Goal: Information Seeking & Learning: Learn about a topic

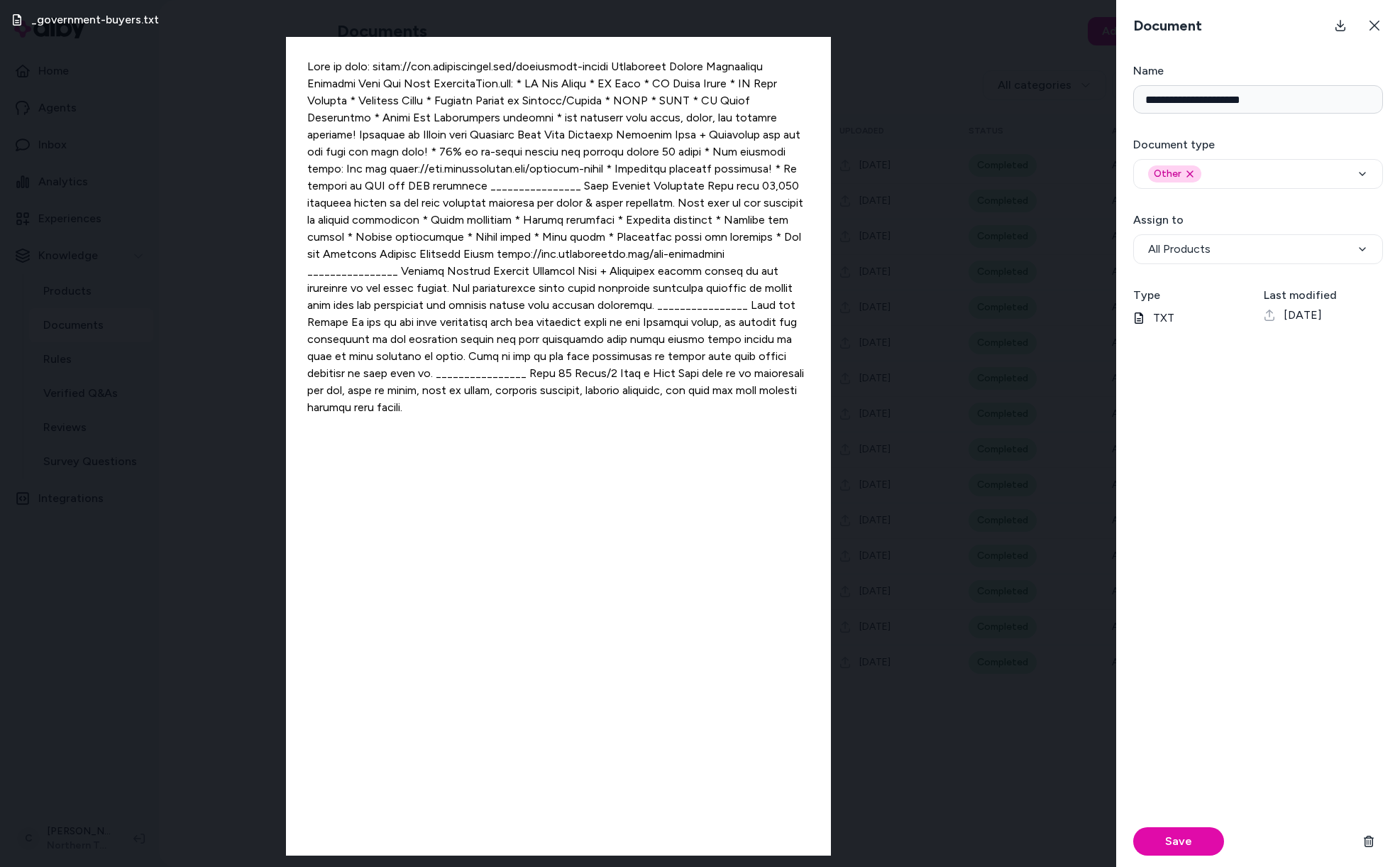
drag, startPoint x: 101, startPoint y: 647, endPoint x: 35, endPoint y: 851, distance: 214.4
click at [101, 648] on div "_government-buyers.txt" at bounding box center [558, 433] width 1117 height 867
drag, startPoint x: 74, startPoint y: 834, endPoint x: 89, endPoint y: 827, distance: 16.6
click at [74, 834] on div "_government-buyers.txt" at bounding box center [558, 433] width 1117 height 867
click at [1377, 23] on button at bounding box center [1375, 25] width 29 height 29
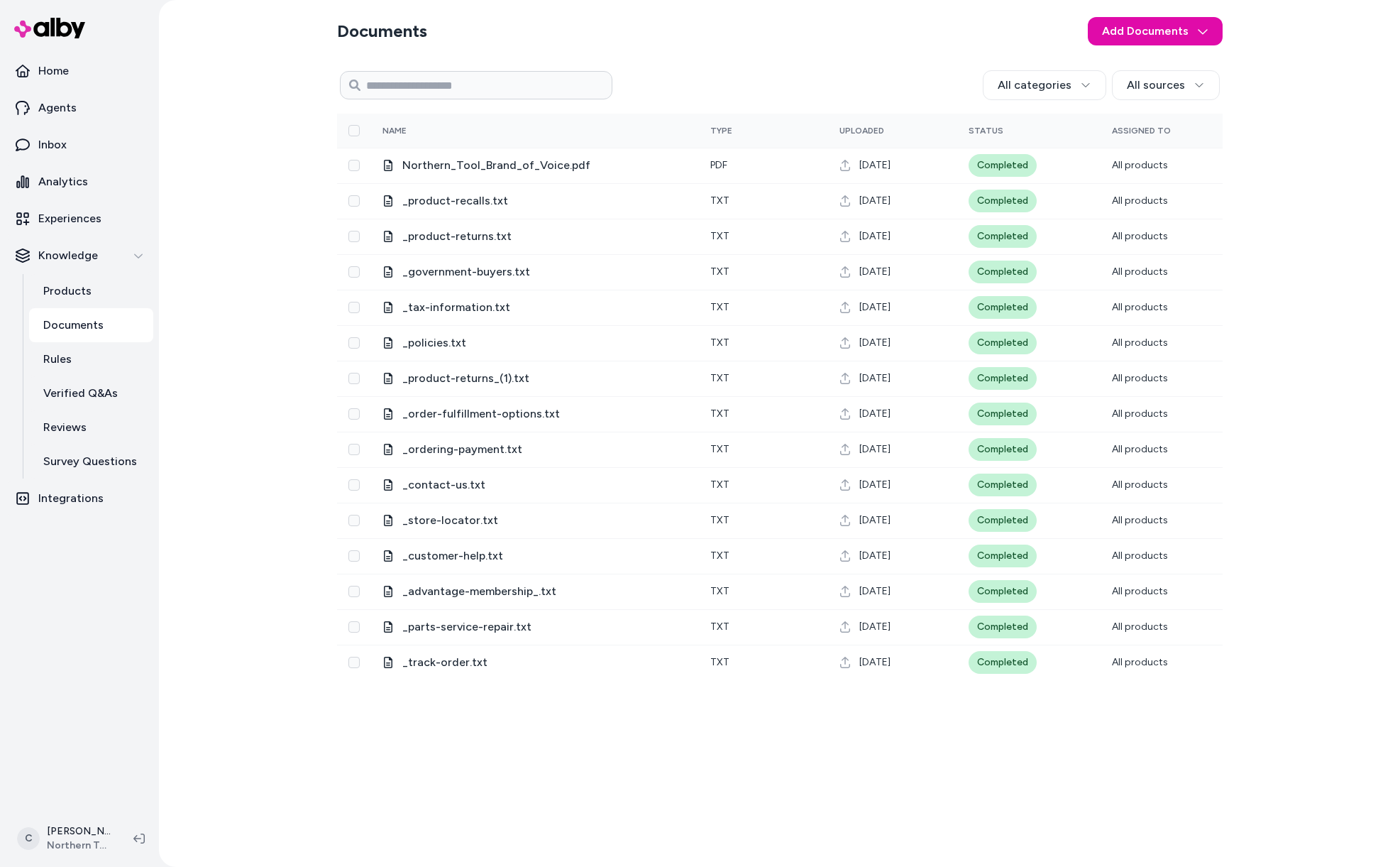
click at [73, 799] on nav "Home Agents Inbox Analytics Experiences Knowledge Products Documents Rules Veri…" at bounding box center [79, 431] width 148 height 753
click at [127, 699] on nav "Home Agents Inbox Analytics Experiences Knowledge Products Documents Rules Veri…" at bounding box center [79, 431] width 148 height 753
click at [74, 856] on html "Home Agents Inbox Analytics Experiences Knowledge Products Documents Rules Veri…" at bounding box center [700, 433] width 1400 height 867
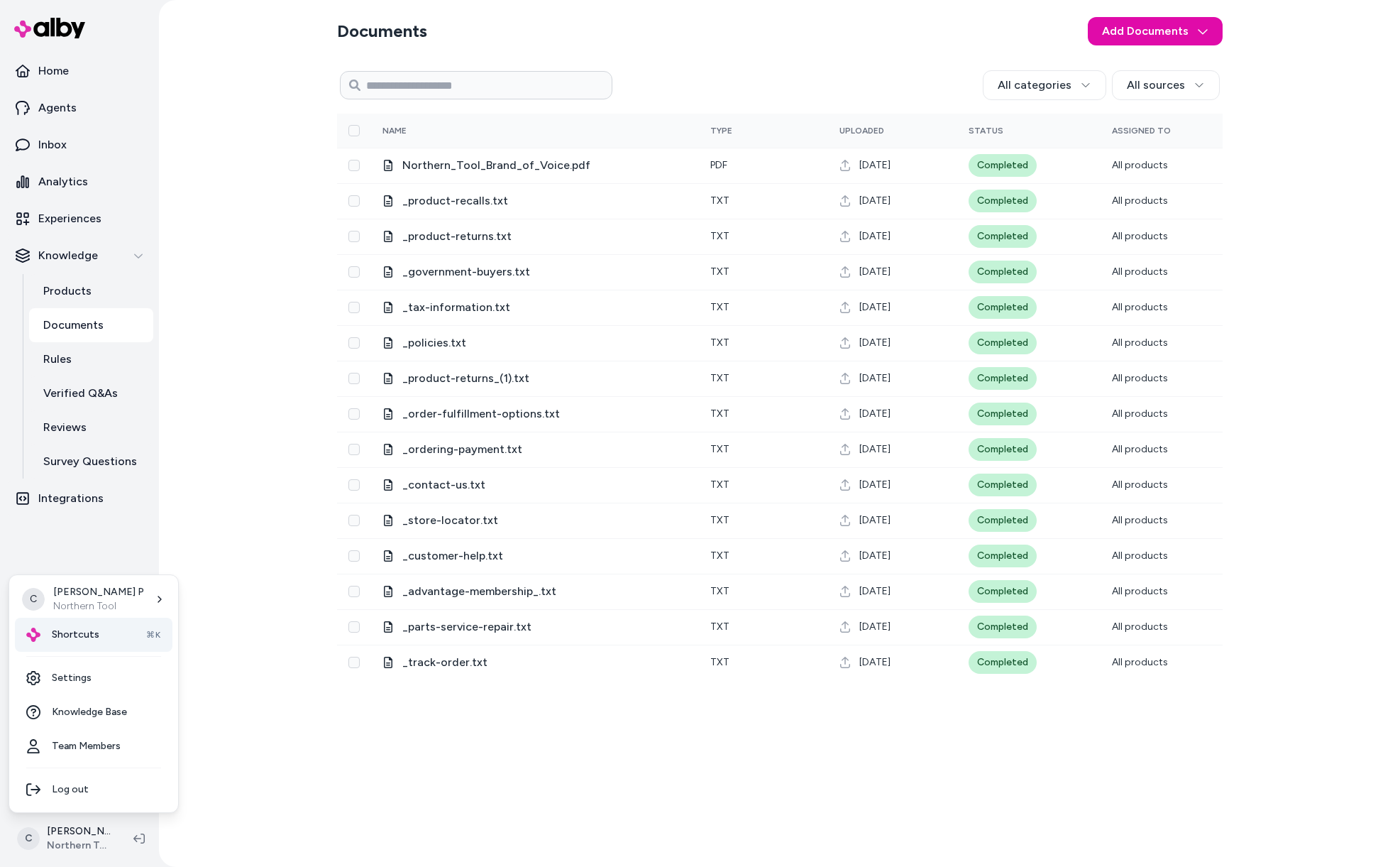
click at [105, 638] on div "Shortcuts ⌘K" at bounding box center [93, 635] width 158 height 34
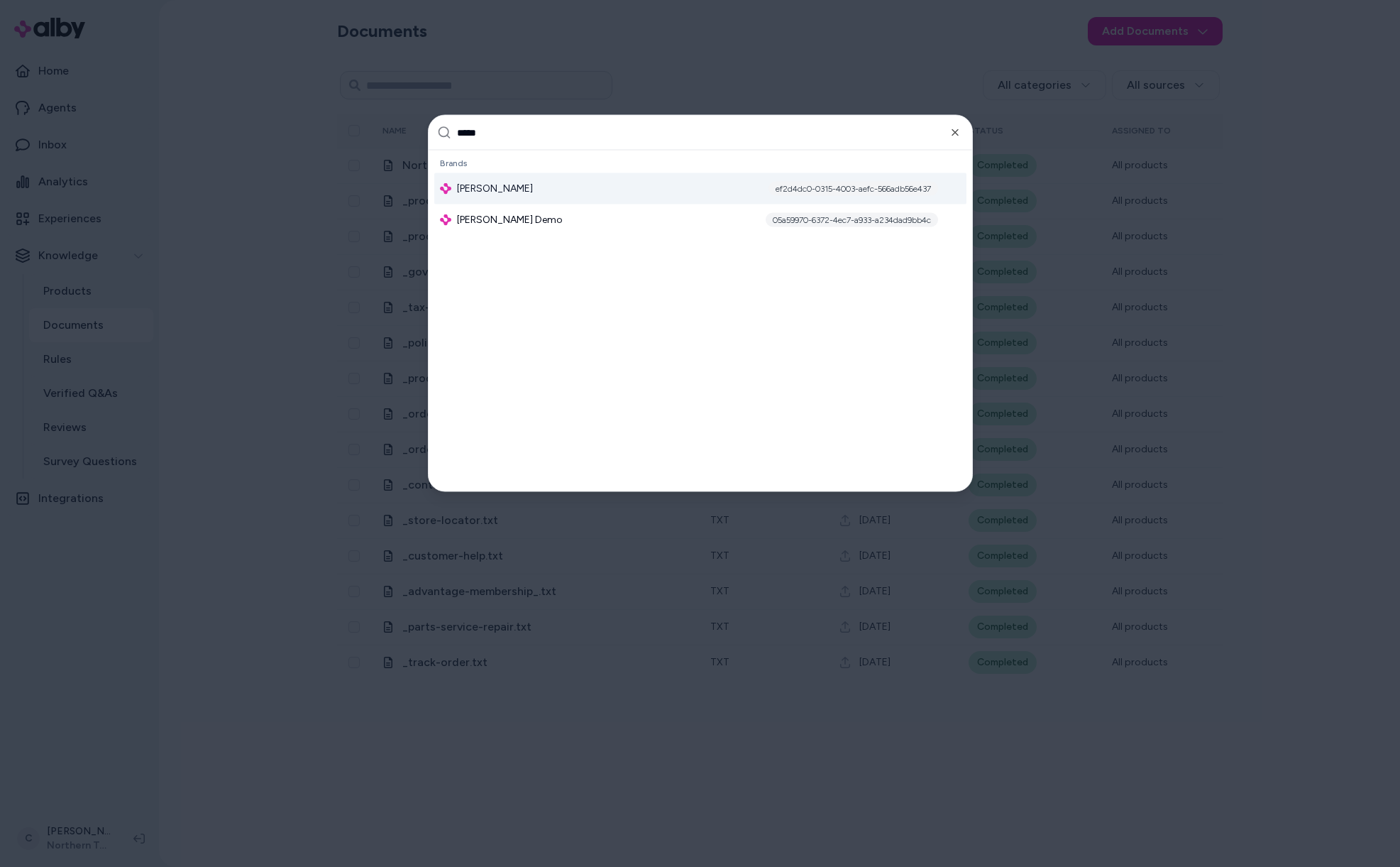
type input "*****"
click at [519, 180] on div "Jabra Enhance ef2d4dc0-0315-4003-aefc-566adb56e437" at bounding box center [701, 189] width 533 height 31
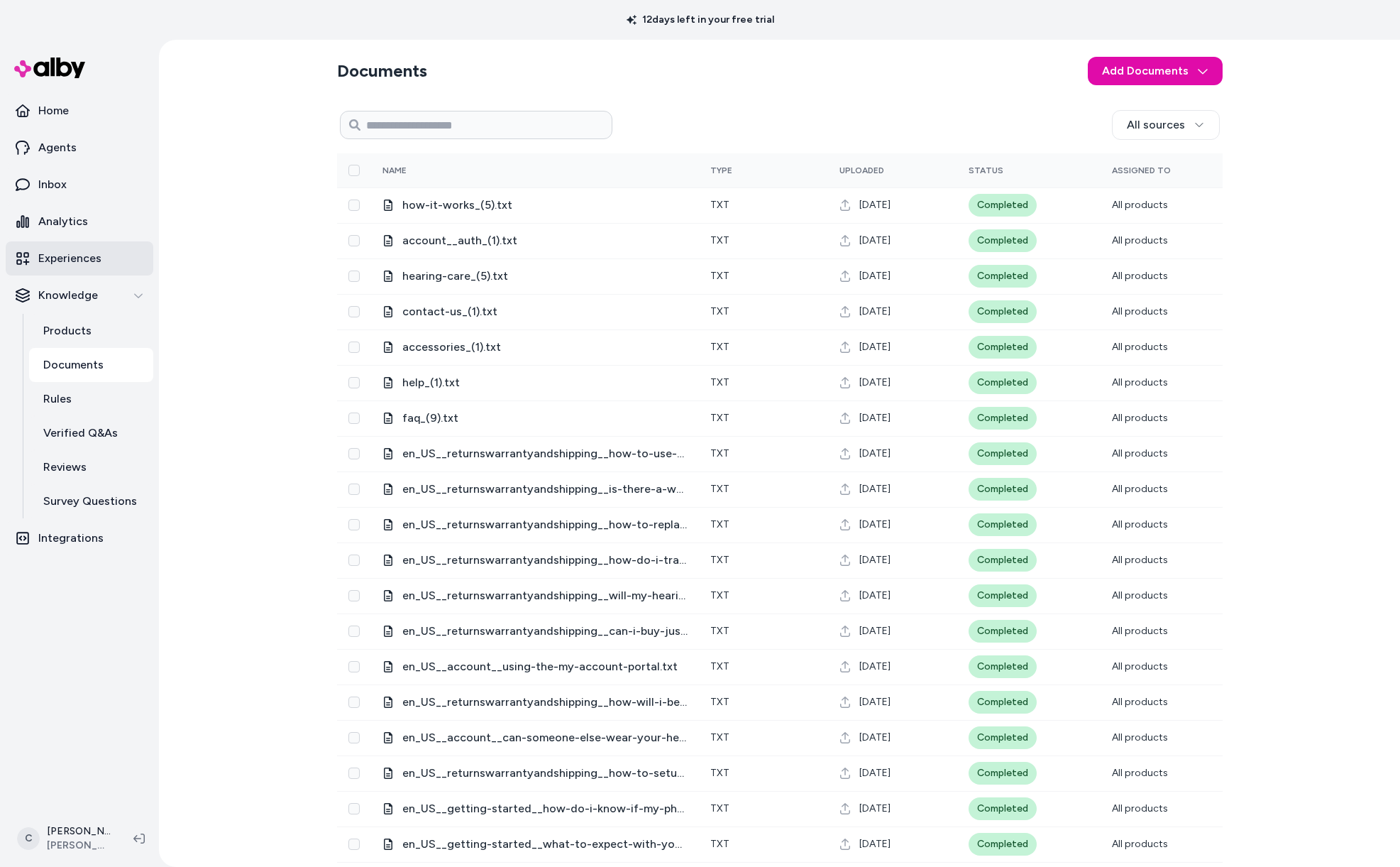
click at [97, 253] on p "Experiences" at bounding box center [69, 258] width 63 height 17
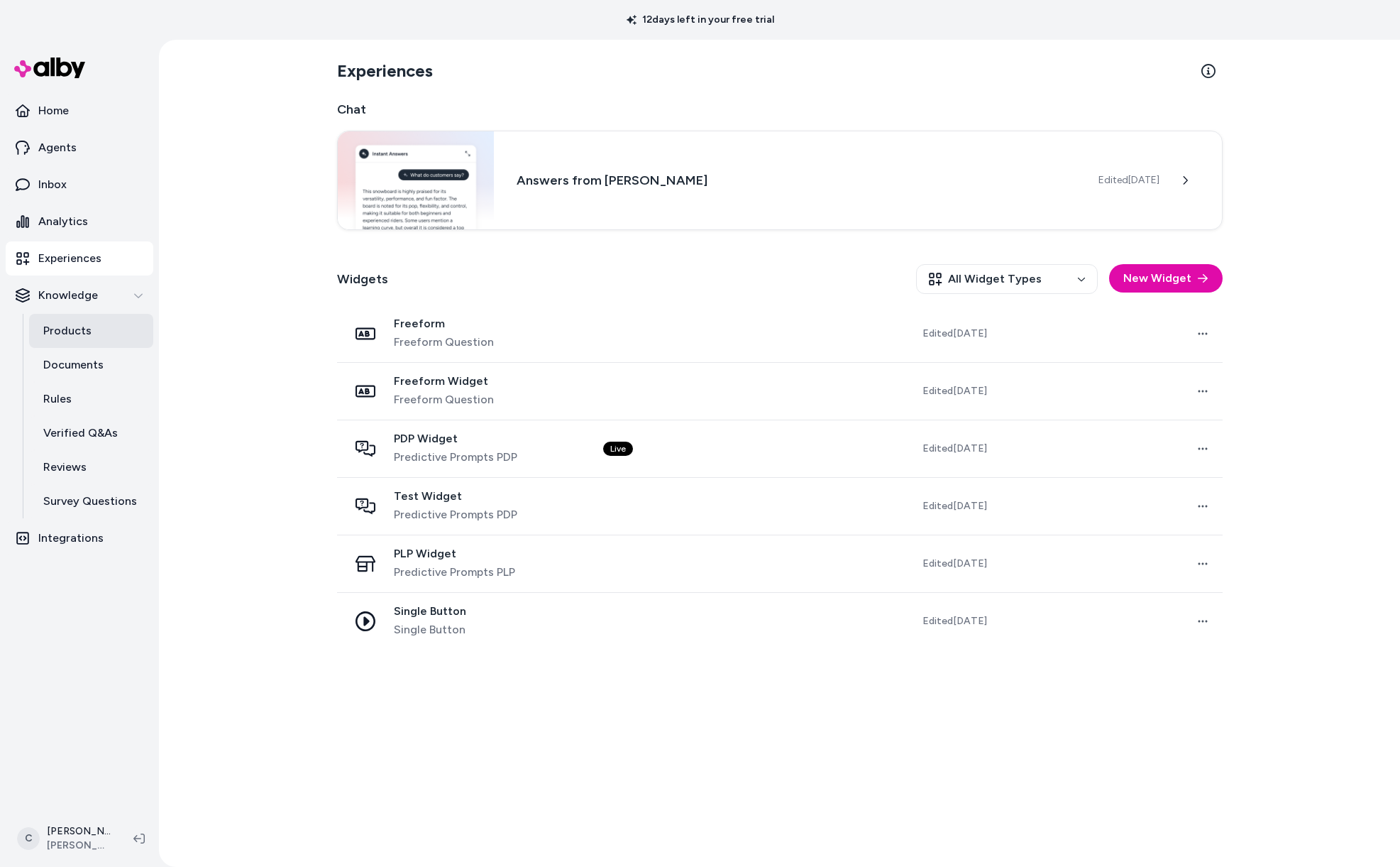
click at [73, 333] on p "Products" at bounding box center [67, 330] width 48 height 17
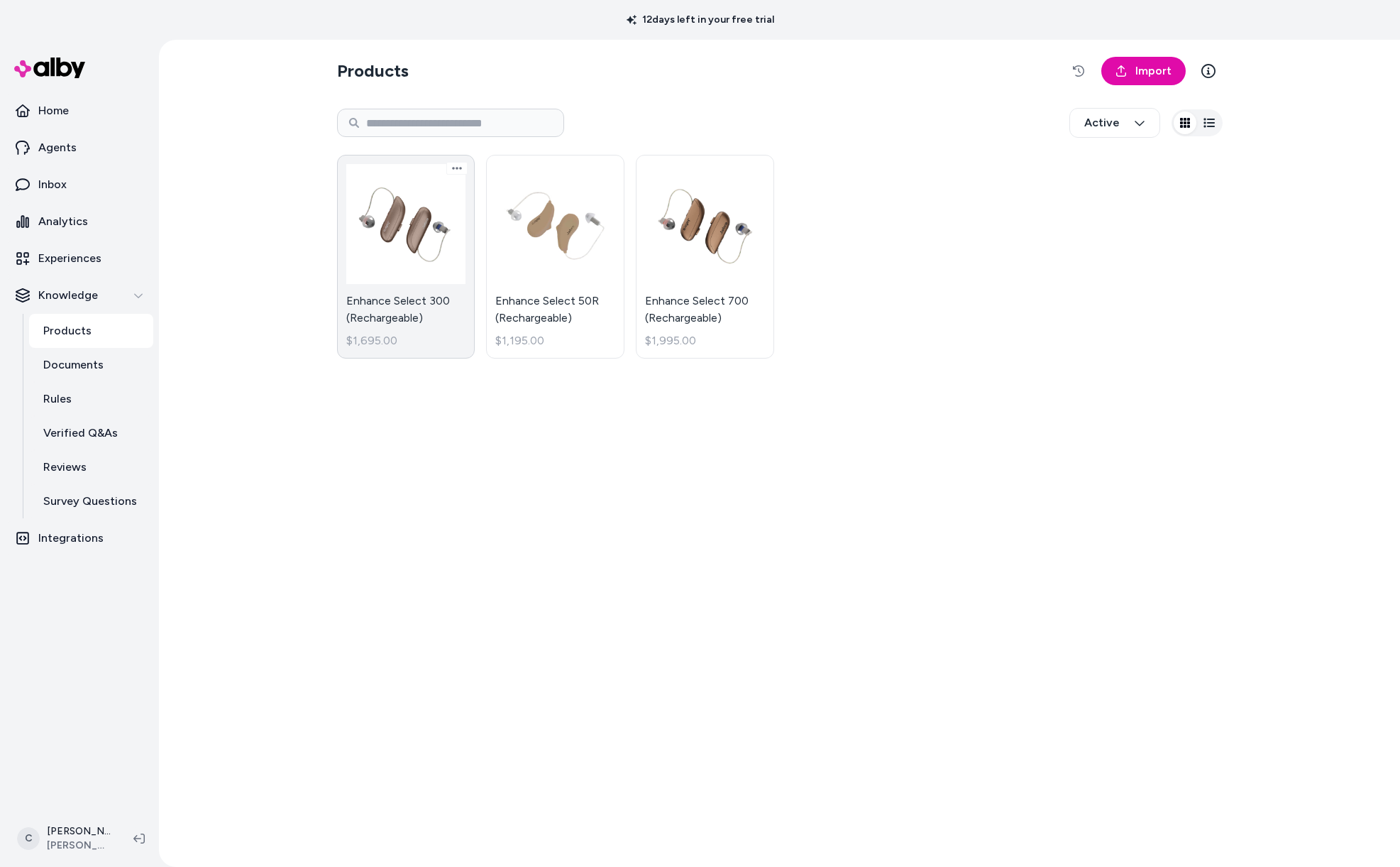
click at [420, 287] on link "Enhance Select 300 (Rechargeable) $1,695.00" at bounding box center [406, 256] width 138 height 203
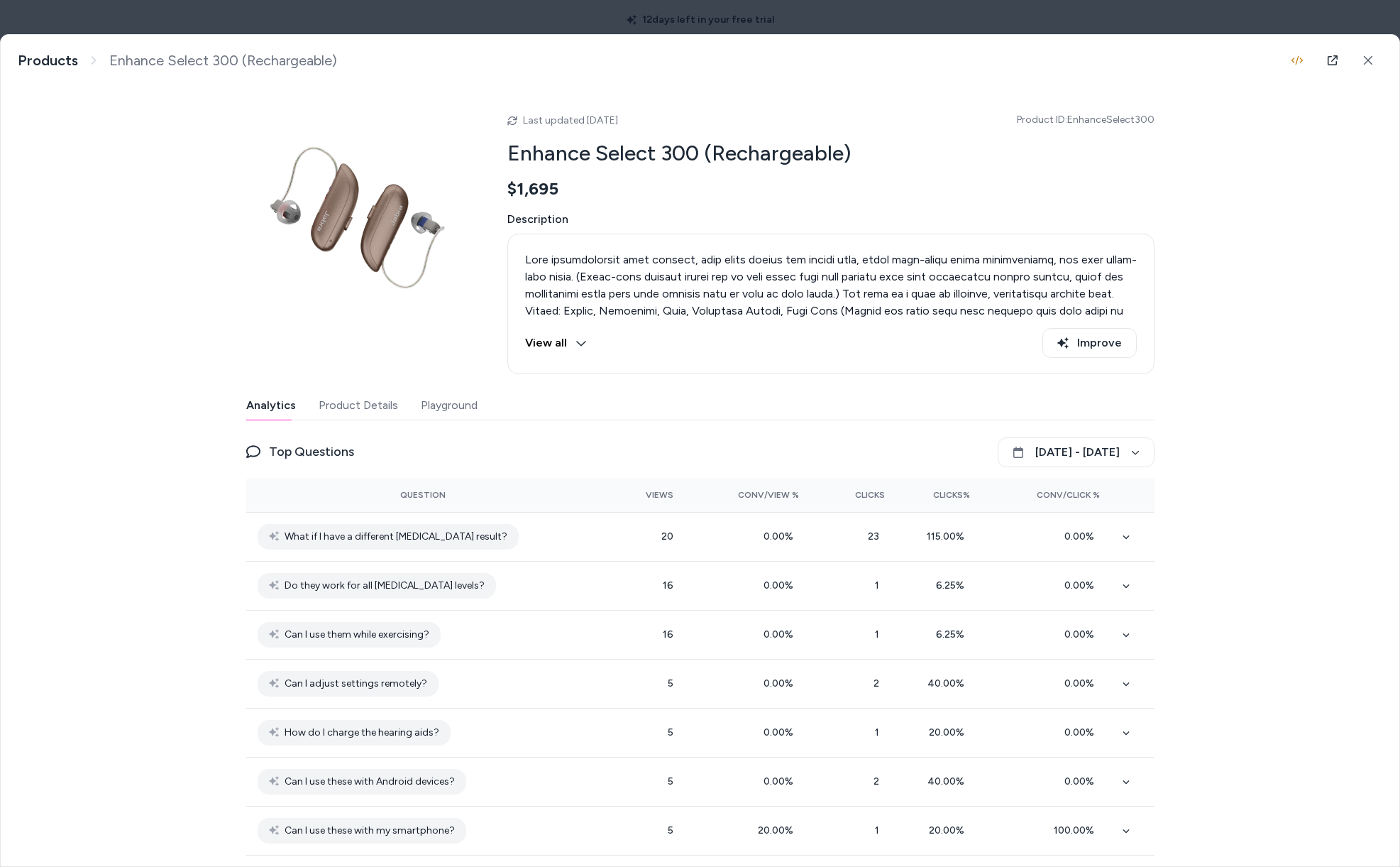
click at [466, 396] on button "Playground" at bounding box center [449, 405] width 57 height 29
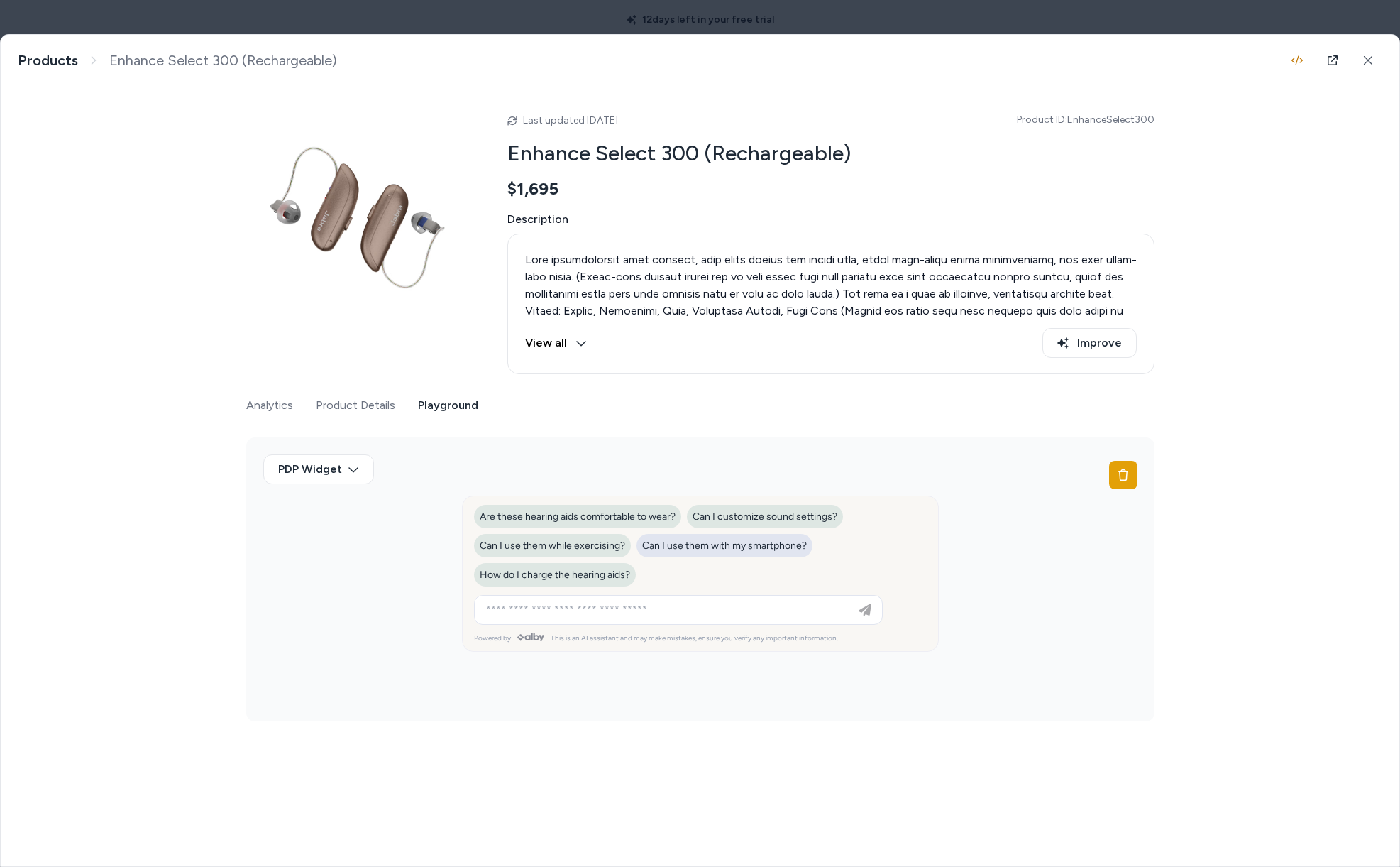
click at [758, 550] on span "Can I use them with my smartphone?" at bounding box center [725, 545] width 165 height 12
type input "**********"
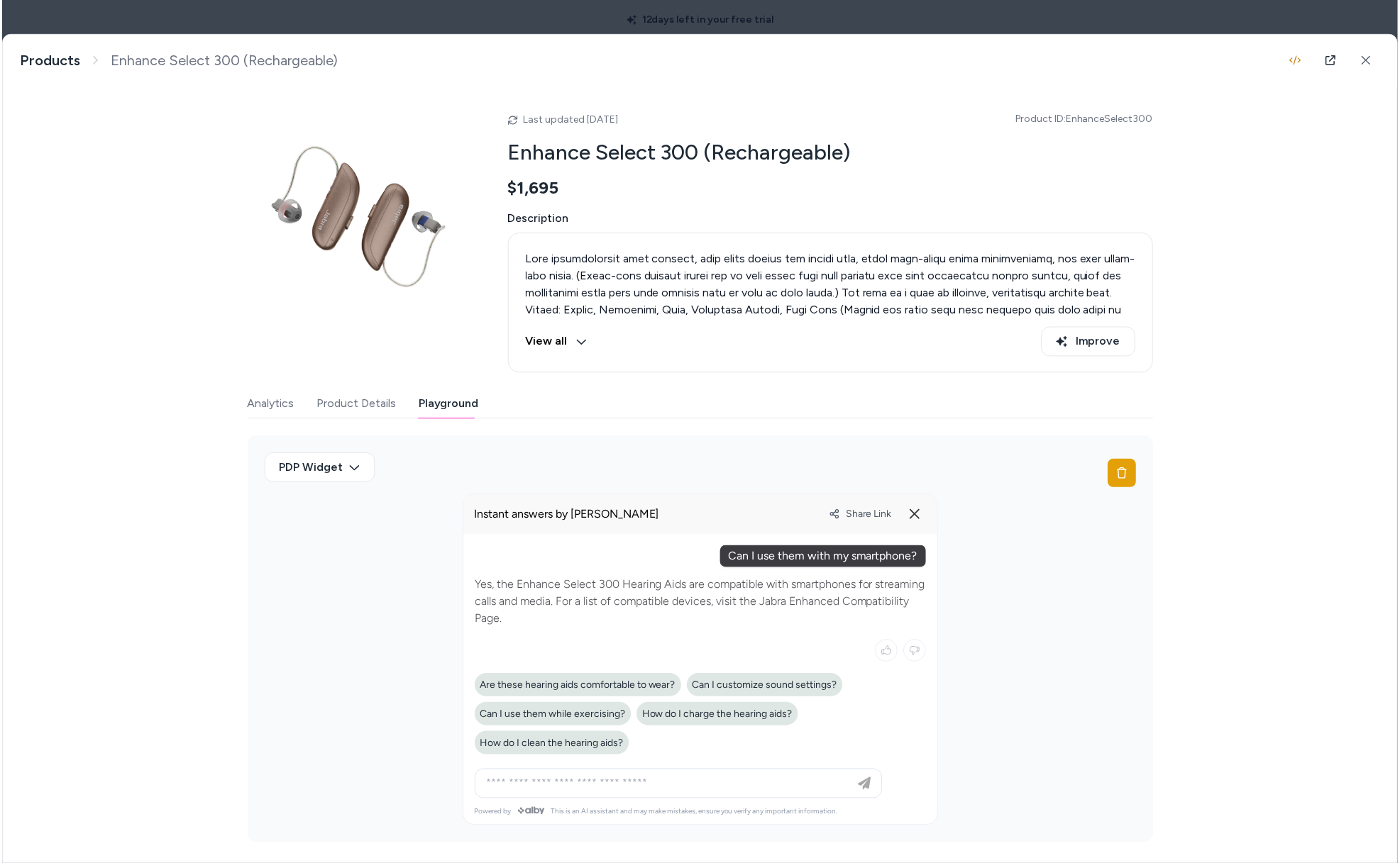
scroll to position [2, 0]
click at [249, 21] on body "12 days left in your free trial Home Agents Inbox Analytics Experiences Knowled…" at bounding box center [700, 433] width 1400 height 866
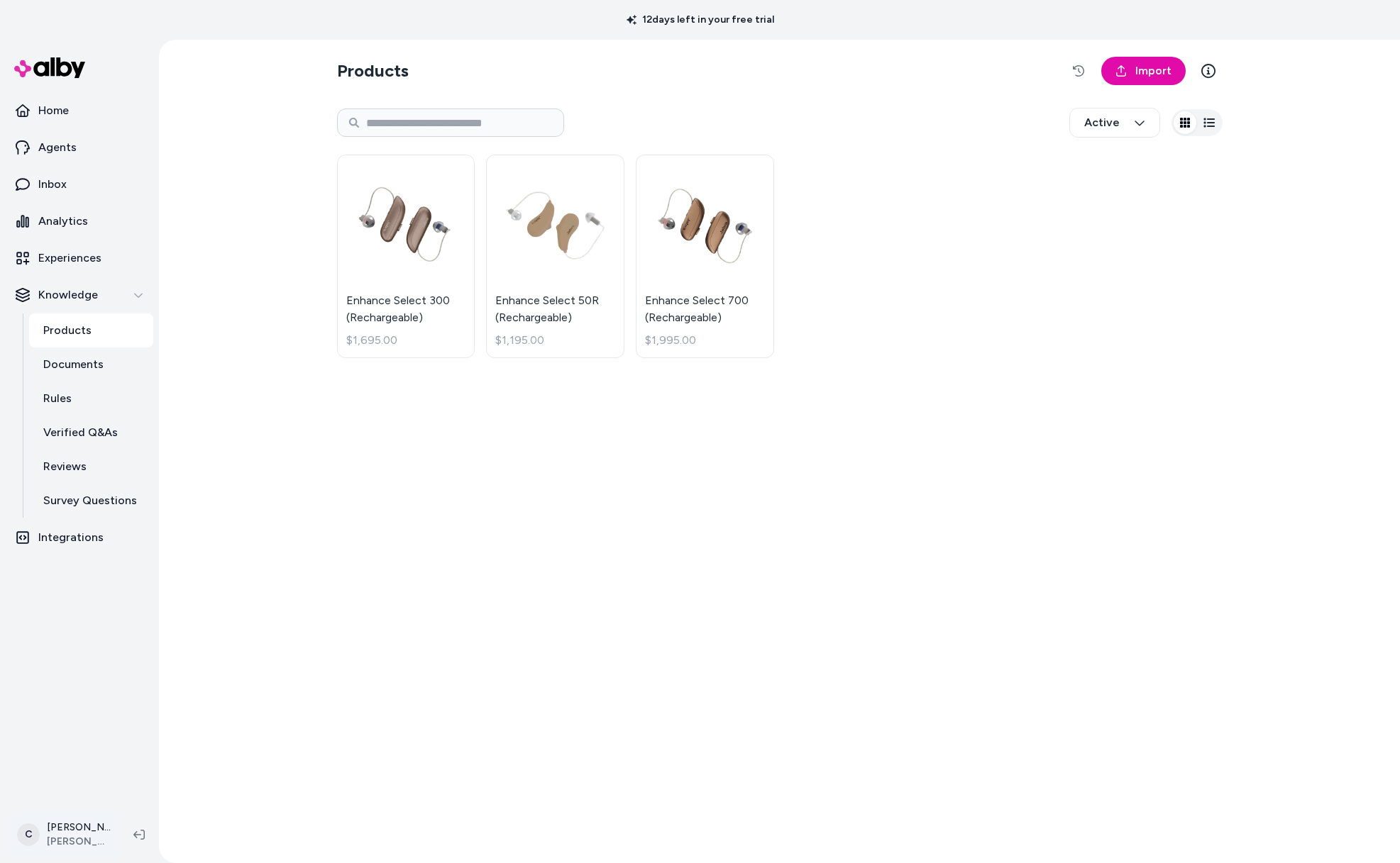
click at [84, 826] on html "12 days left in your free trial Home Agents Inbox Analytics Experiences Knowled…" at bounding box center [700, 431] width 1400 height 863
click at [75, 629] on span "Shortcuts" at bounding box center [75, 631] width 47 height 14
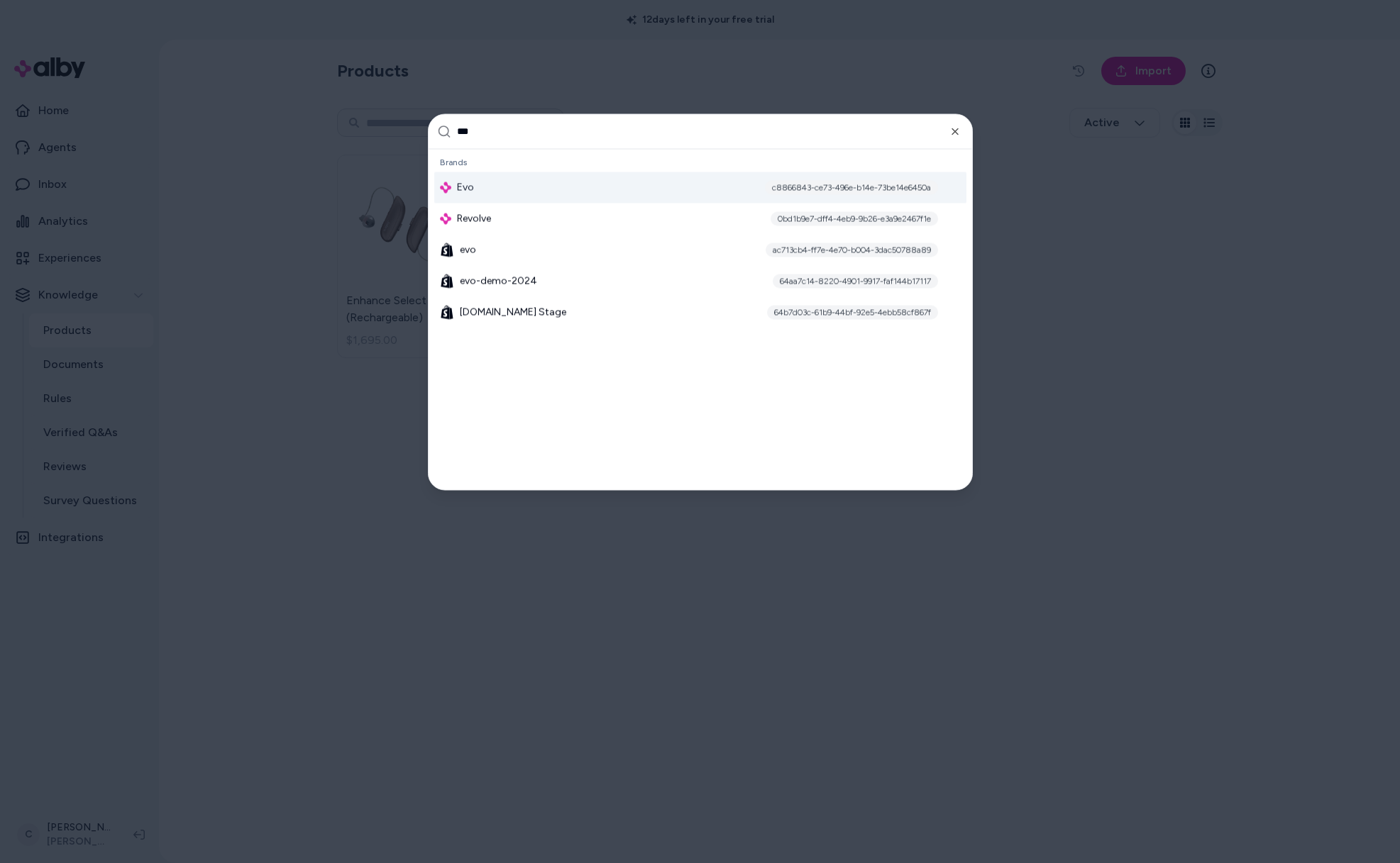
type input "***"
click at [809, 183] on div "c8866843-ce73-496e-b14e-73be14e6450a" at bounding box center [852, 187] width 173 height 14
